Goal: Task Accomplishment & Management: Use online tool/utility

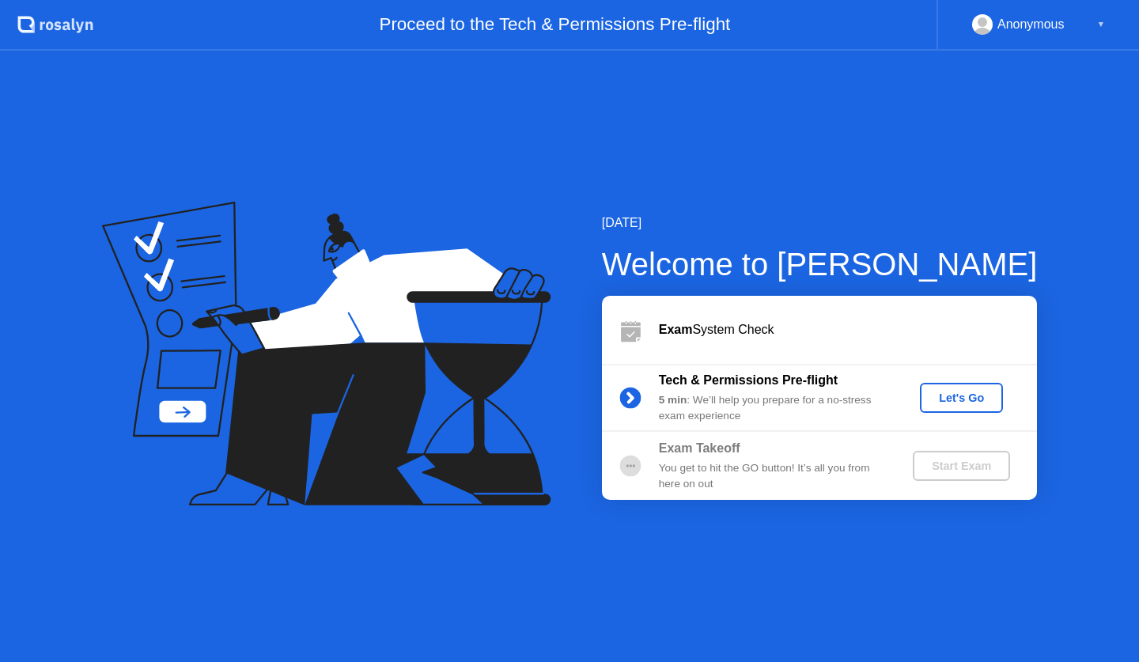
click at [956, 395] on div "Let's Go" at bounding box center [961, 397] width 70 height 13
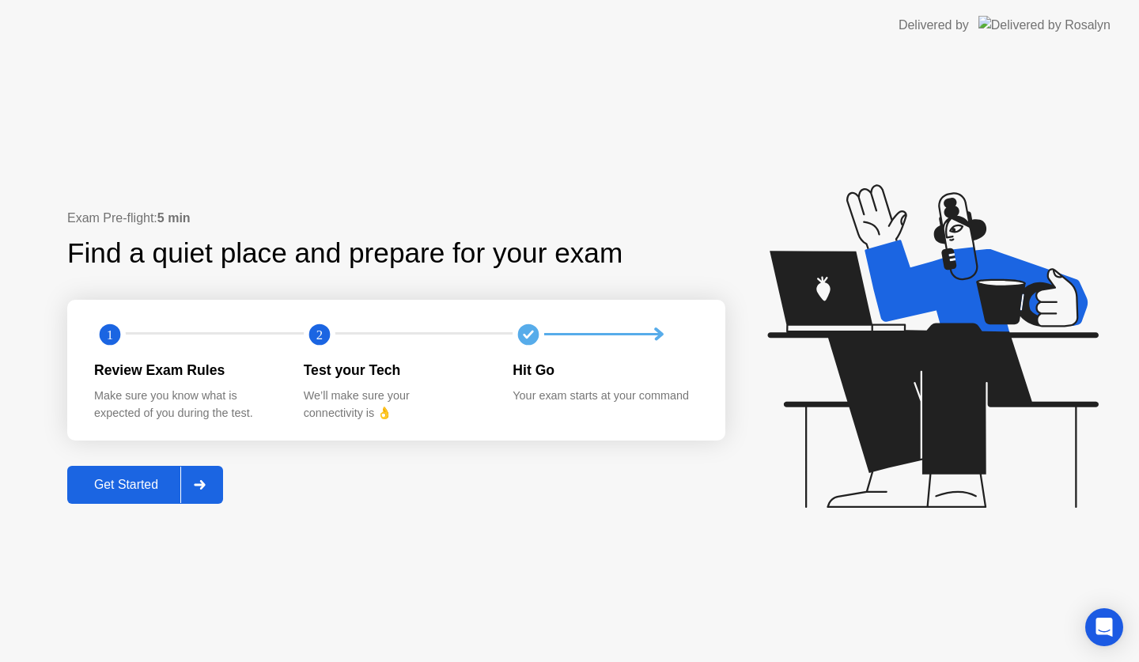
click at [111, 492] on div "Get Started" at bounding box center [126, 485] width 108 height 14
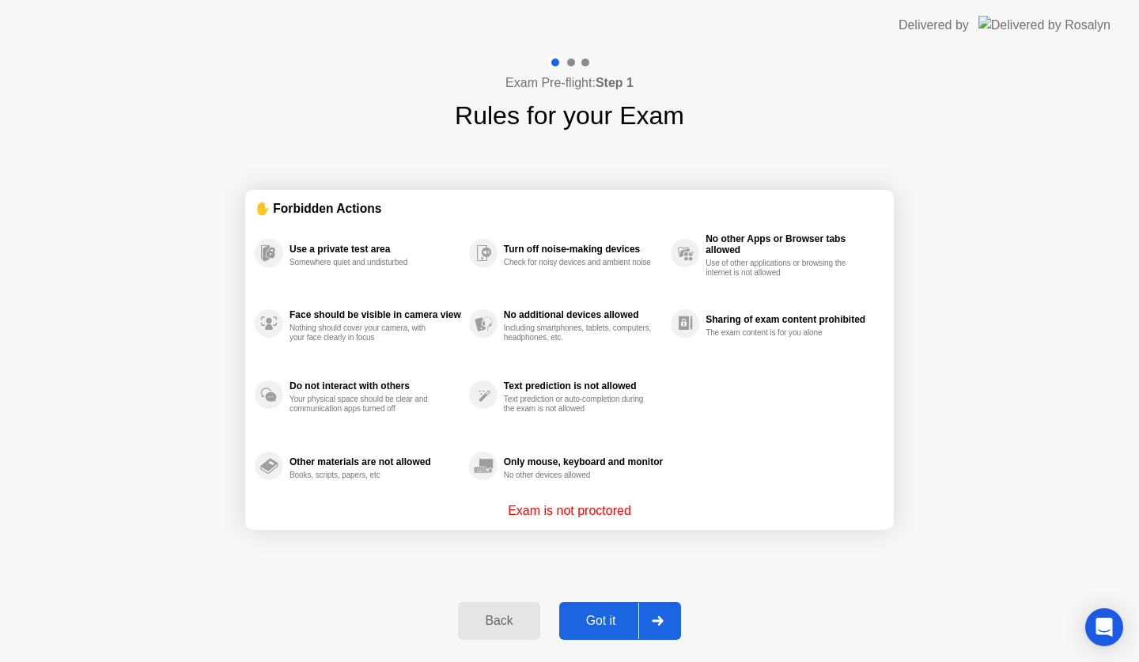
click at [603, 615] on div "Got it" at bounding box center [601, 621] width 74 height 14
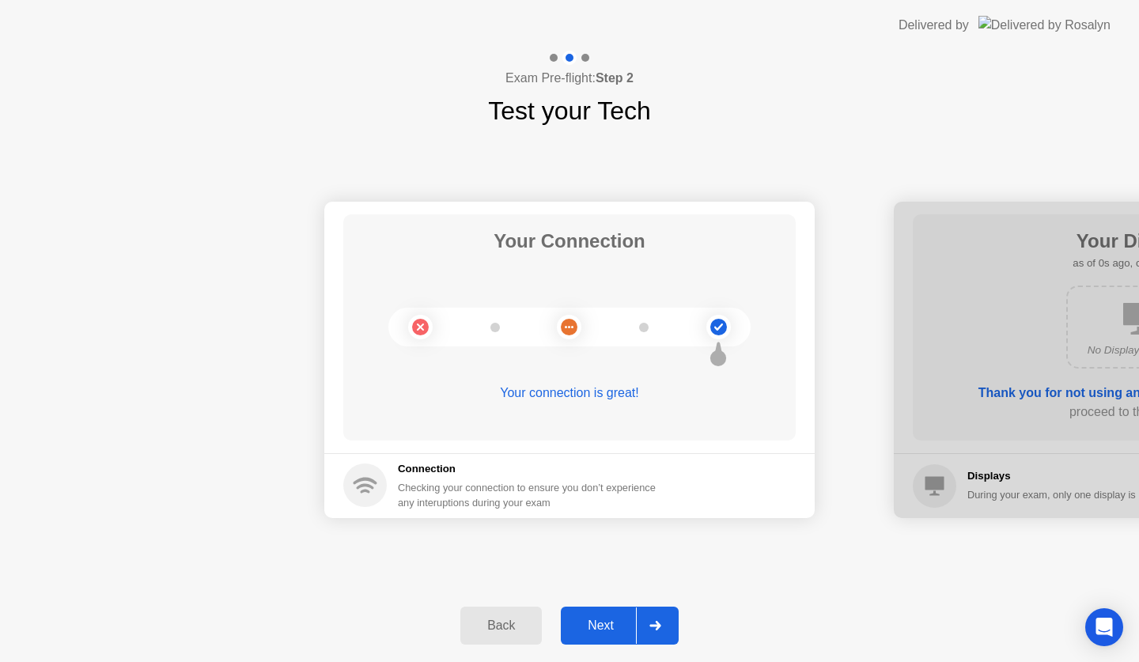
click at [604, 615] on button "Next" at bounding box center [620, 626] width 118 height 38
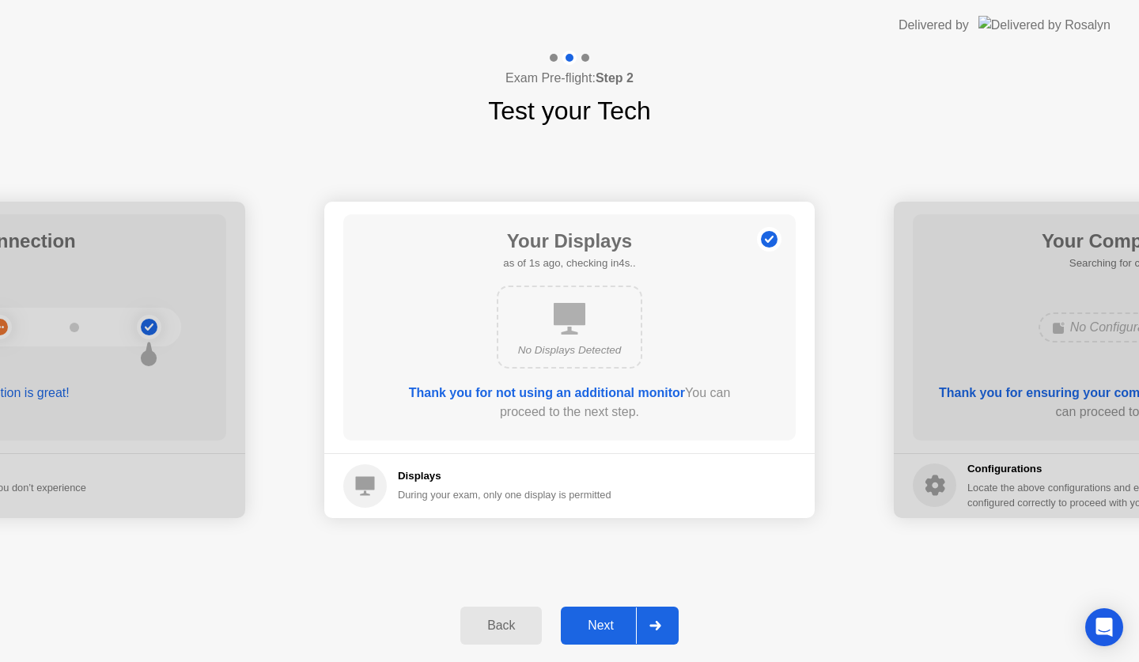
click at [604, 615] on button "Next" at bounding box center [620, 626] width 118 height 38
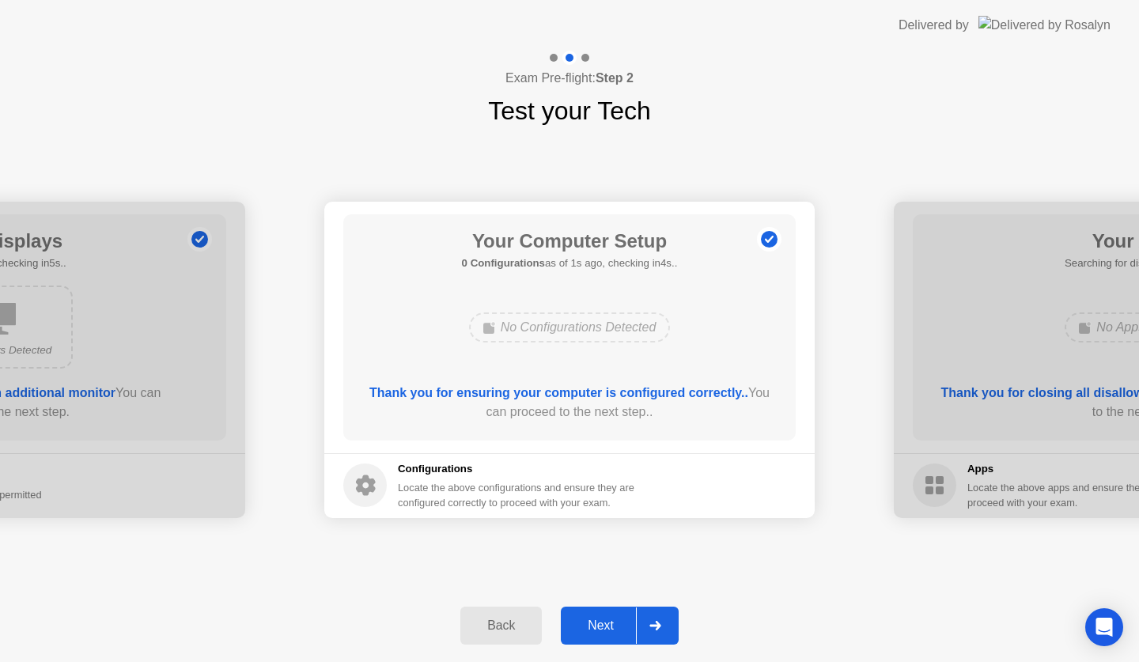
click at [611, 620] on div "Next" at bounding box center [600, 625] width 70 height 14
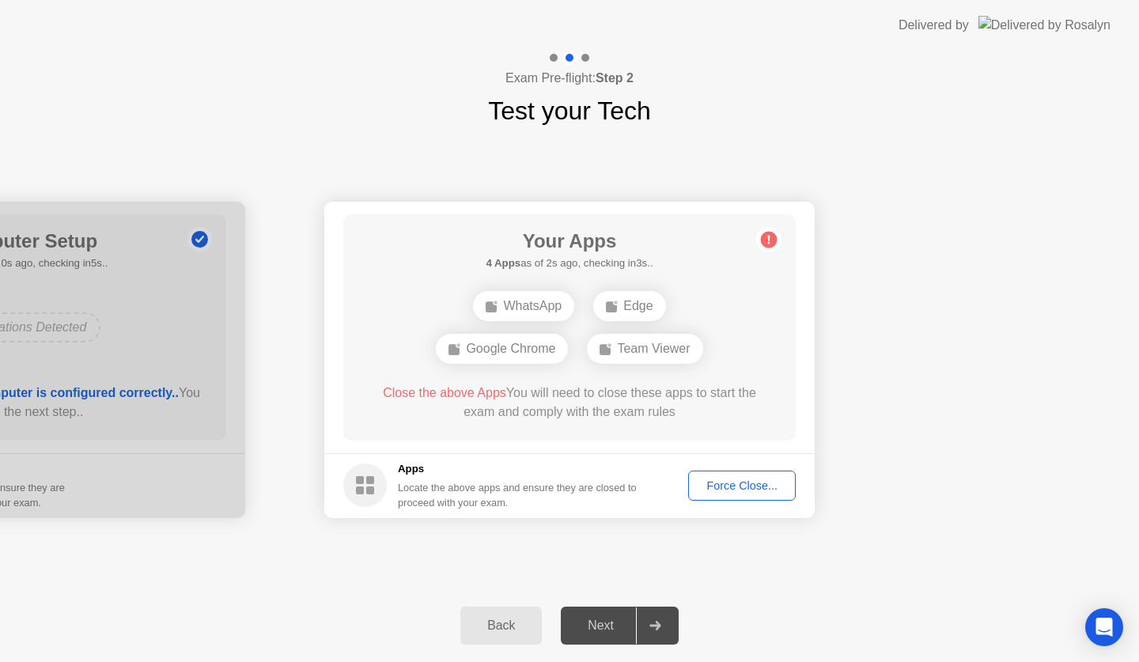
click at [700, 481] on div "Force Close..." at bounding box center [742, 485] width 96 height 13
click at [732, 486] on div "Force Close..." at bounding box center [742, 485] width 96 height 13
drag, startPoint x: 502, startPoint y: 438, endPoint x: 607, endPoint y: 445, distance: 105.4
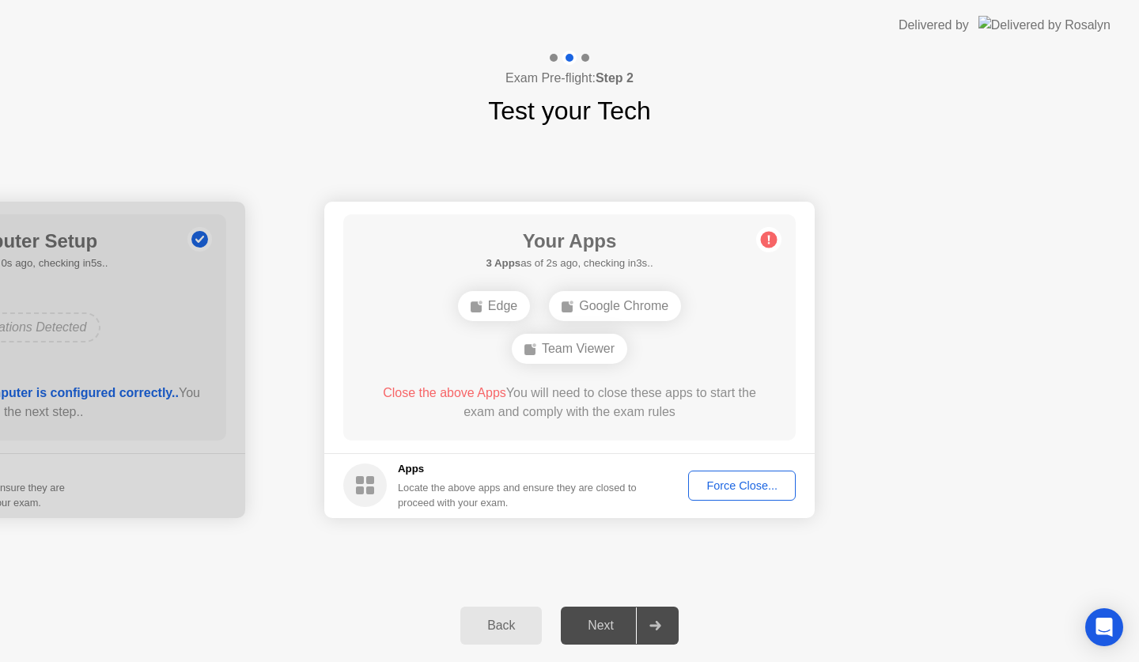
click at [731, 482] on div "Force Close..." at bounding box center [742, 485] width 96 height 13
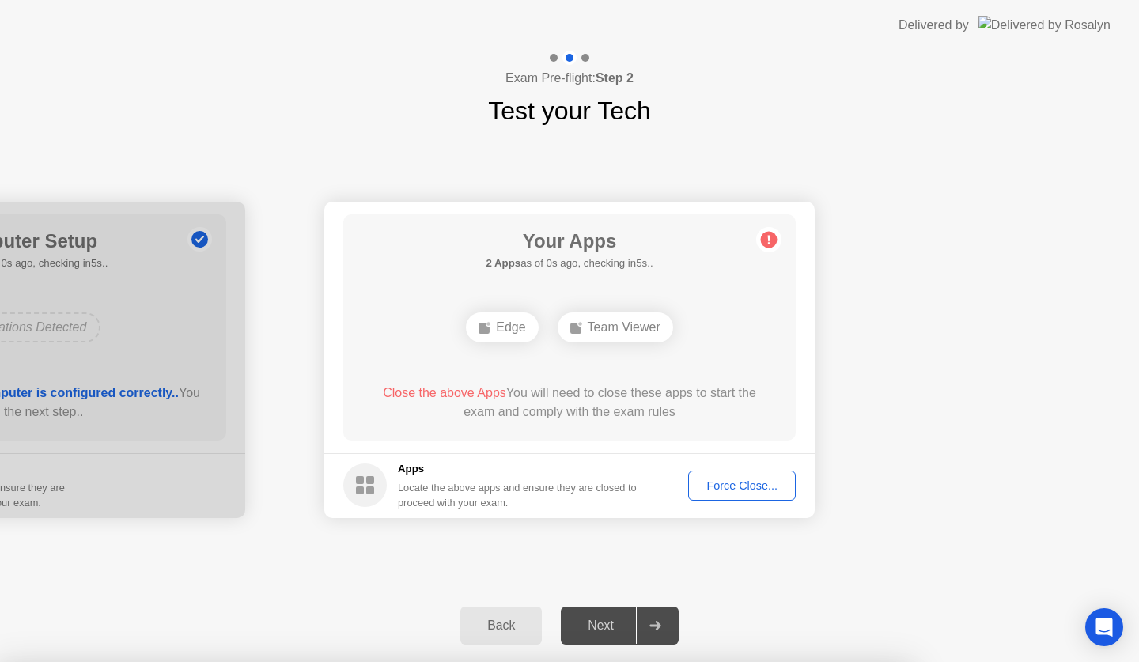
click at [747, 480] on div "Force Close..." at bounding box center [742, 485] width 96 height 13
click at [512, 661] on div at bounding box center [569, 662] width 1139 height 0
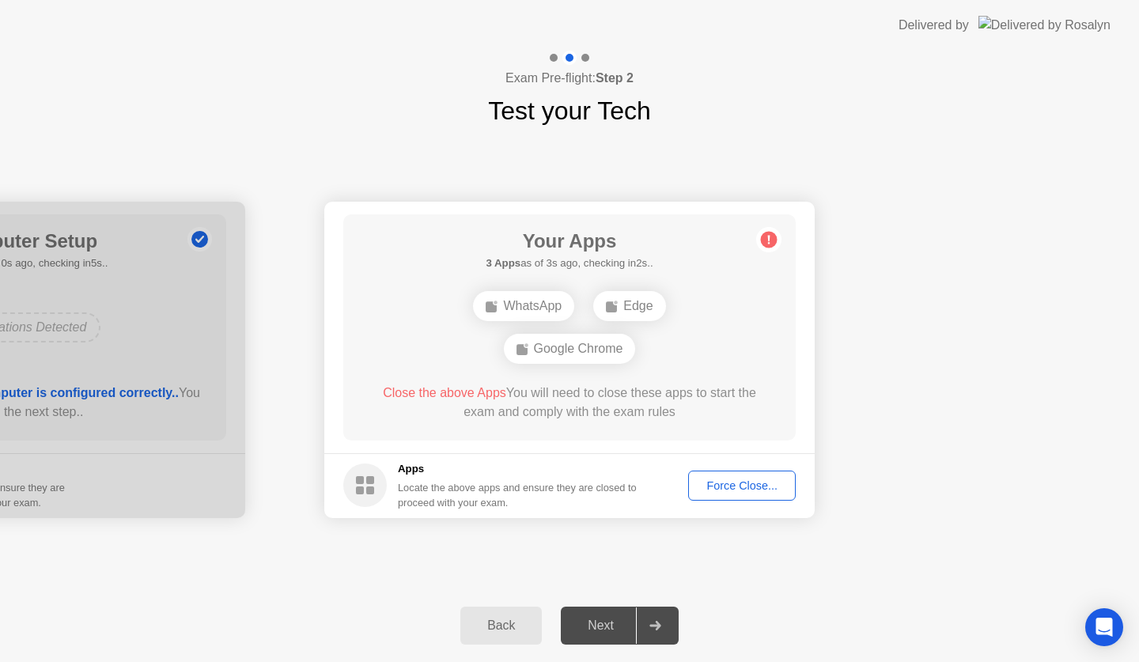
click at [719, 482] on div "Force Close..." at bounding box center [742, 485] width 96 height 13
click at [723, 488] on div "Force Close..." at bounding box center [742, 485] width 96 height 13
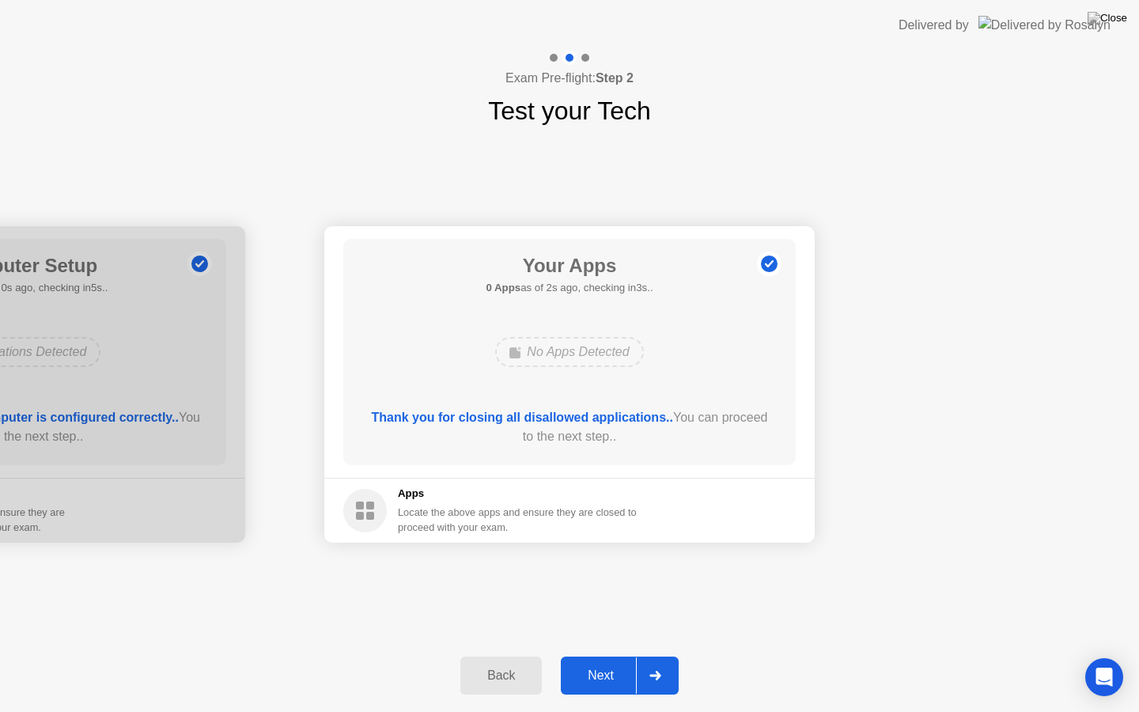
click at [599, 661] on button "Next" at bounding box center [620, 675] width 118 height 38
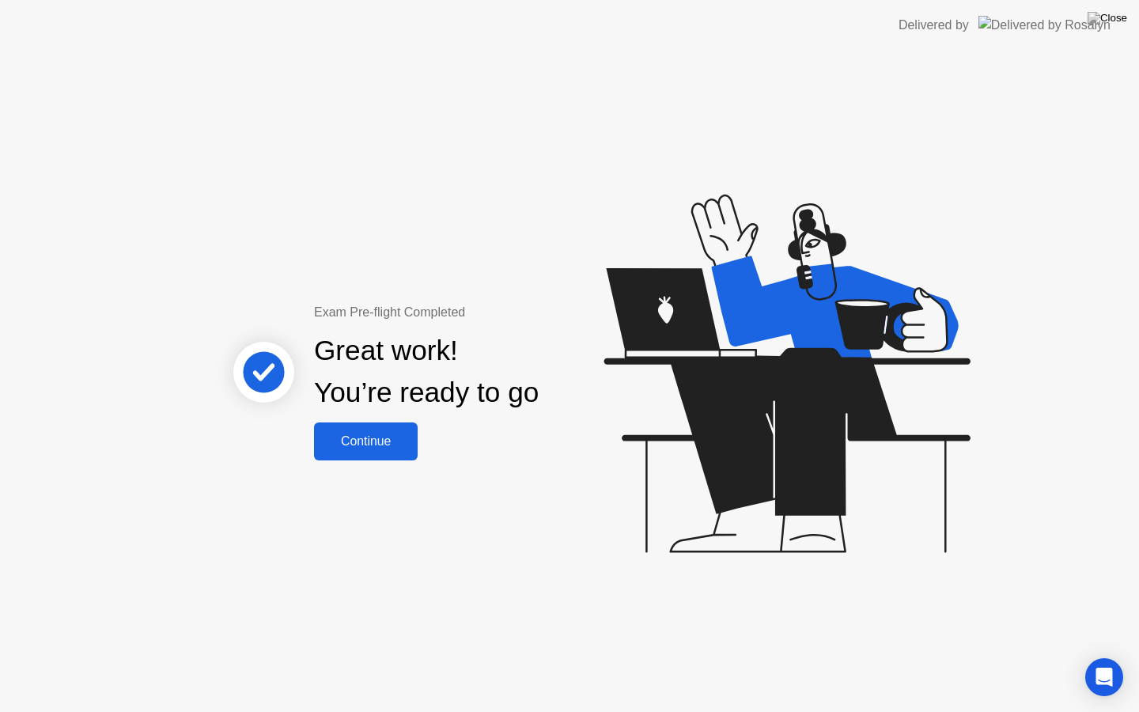
click at [367, 447] on div "Continue" at bounding box center [366, 441] width 94 height 14
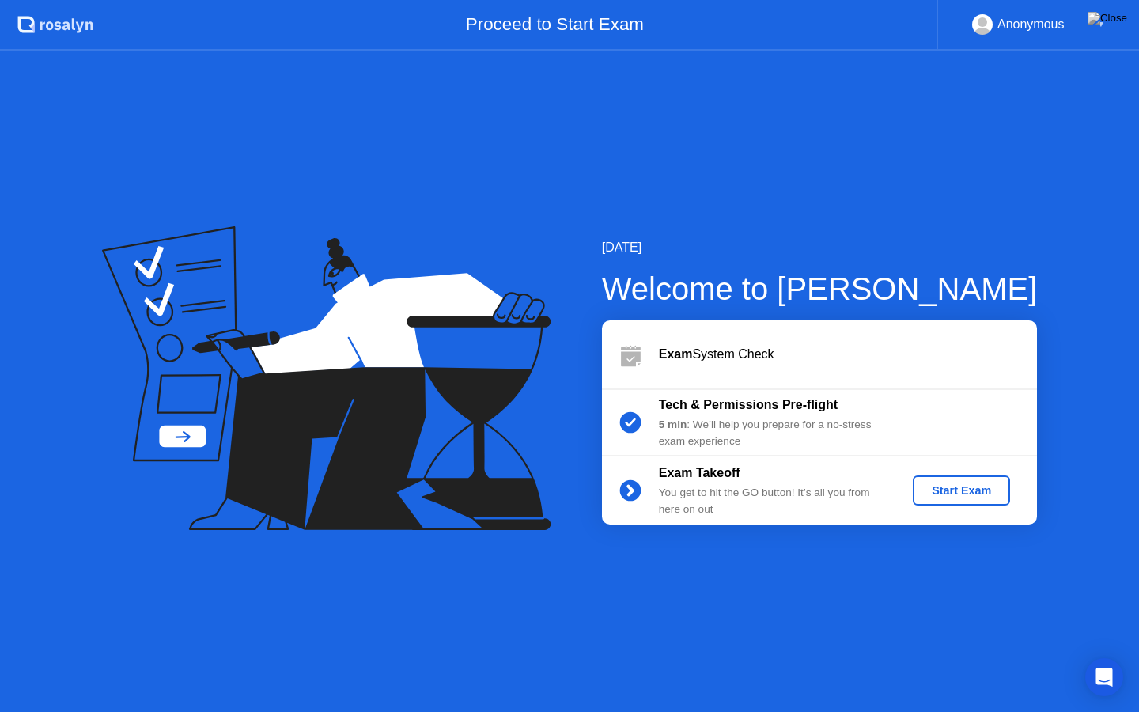
click at [940, 486] on div "Start Exam" at bounding box center [961, 490] width 85 height 13
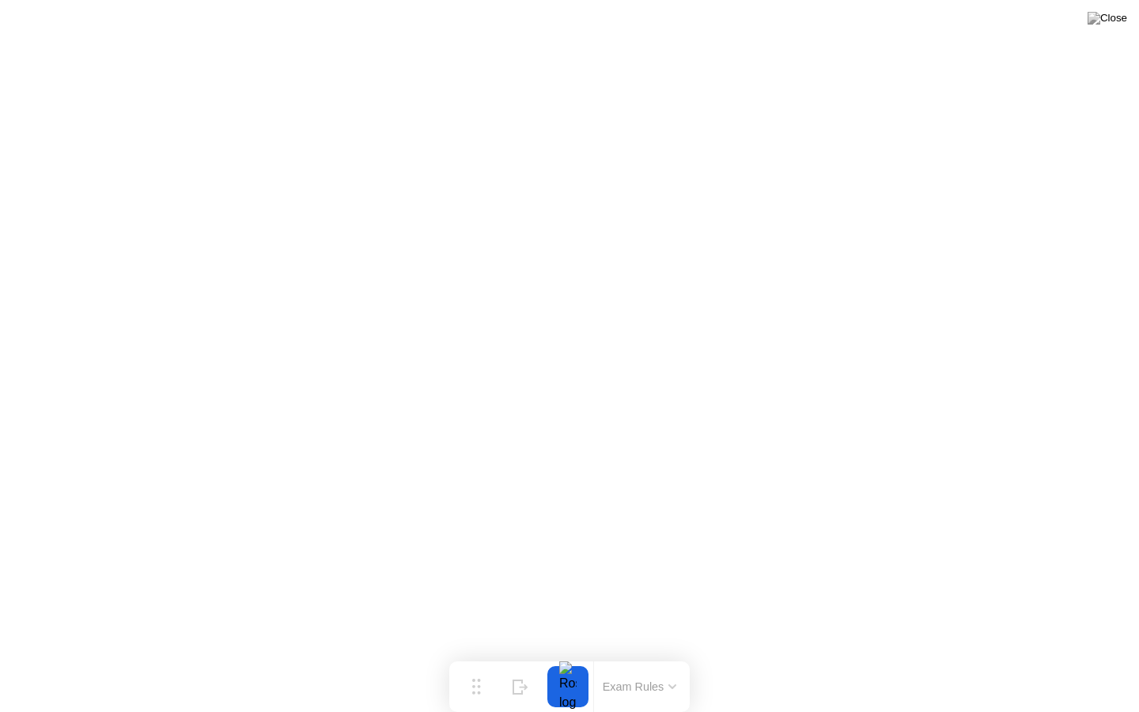
click at [633, 661] on button "Exam Rules" at bounding box center [640, 686] width 84 height 14
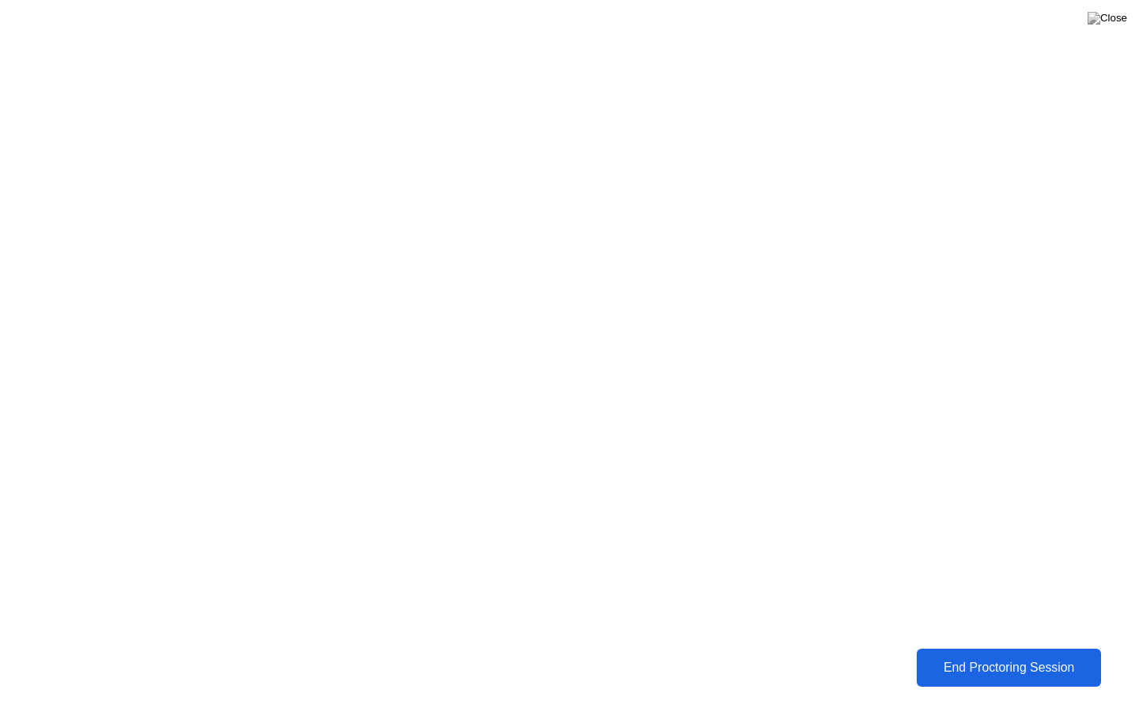
click at [979, 661] on div "End Proctoring Session" at bounding box center [1009, 667] width 178 height 14
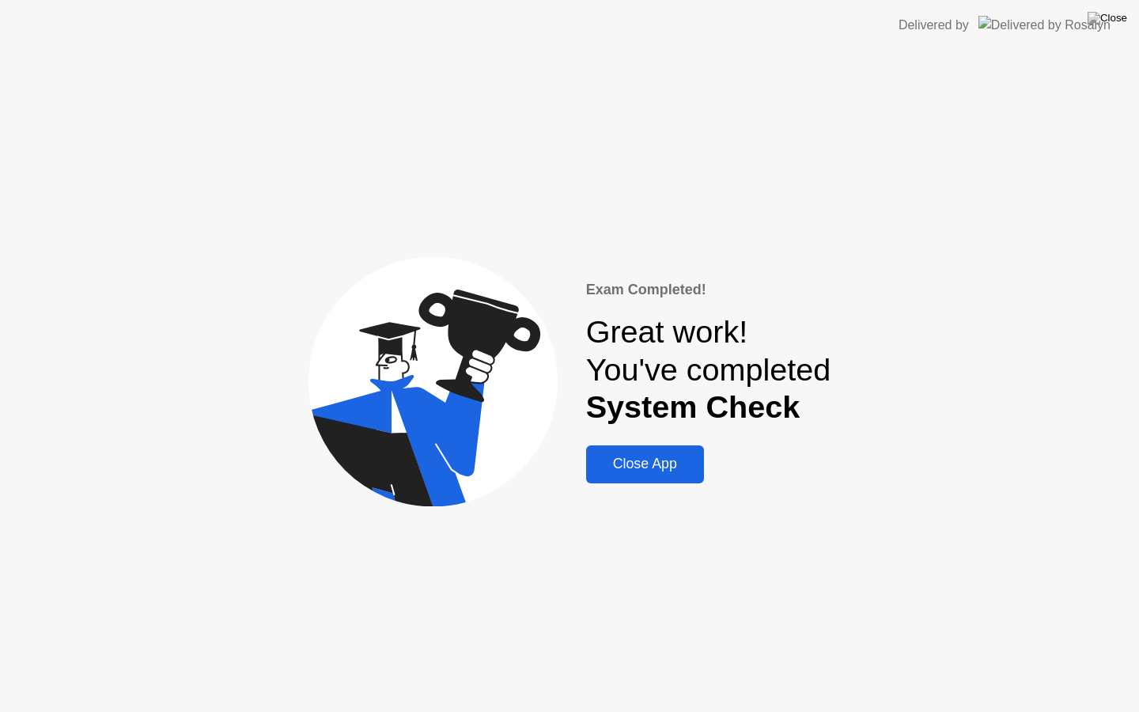
click at [648, 472] on div "Close App" at bounding box center [645, 464] width 108 height 17
